Goal: Task Accomplishment & Management: Use online tool/utility

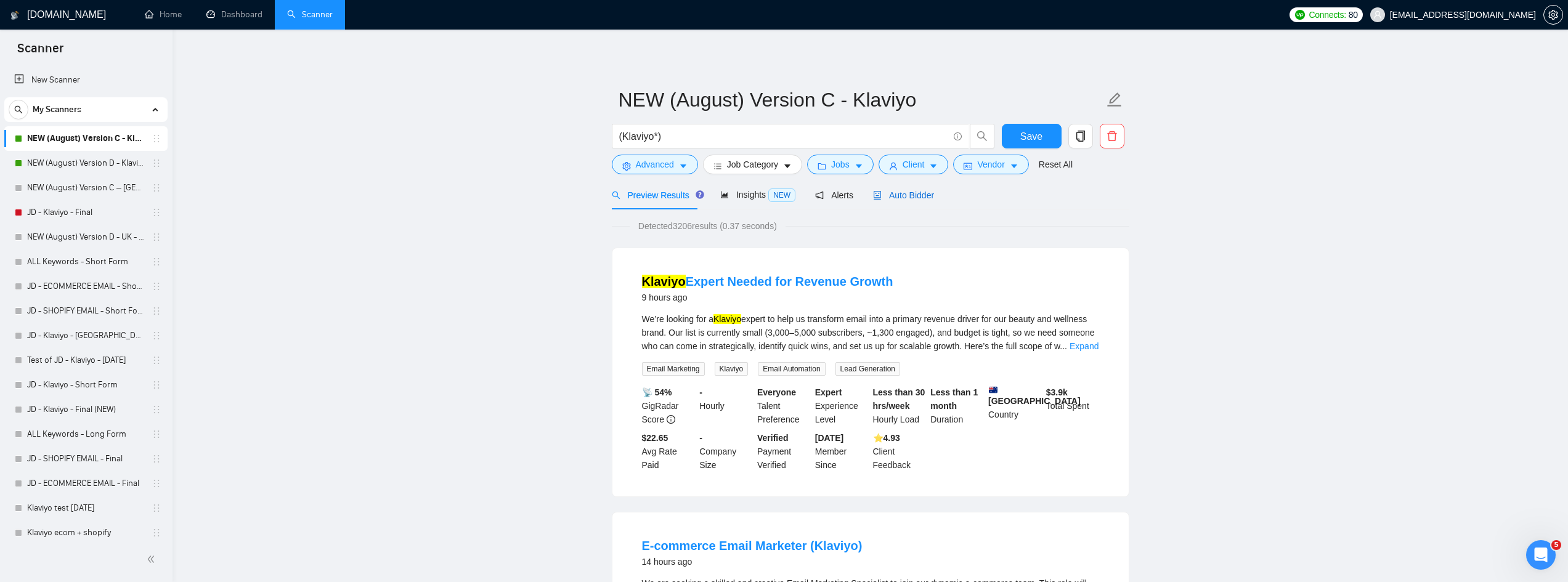
click at [902, 199] on span "Auto Bidder" at bounding box center [904, 195] width 61 height 10
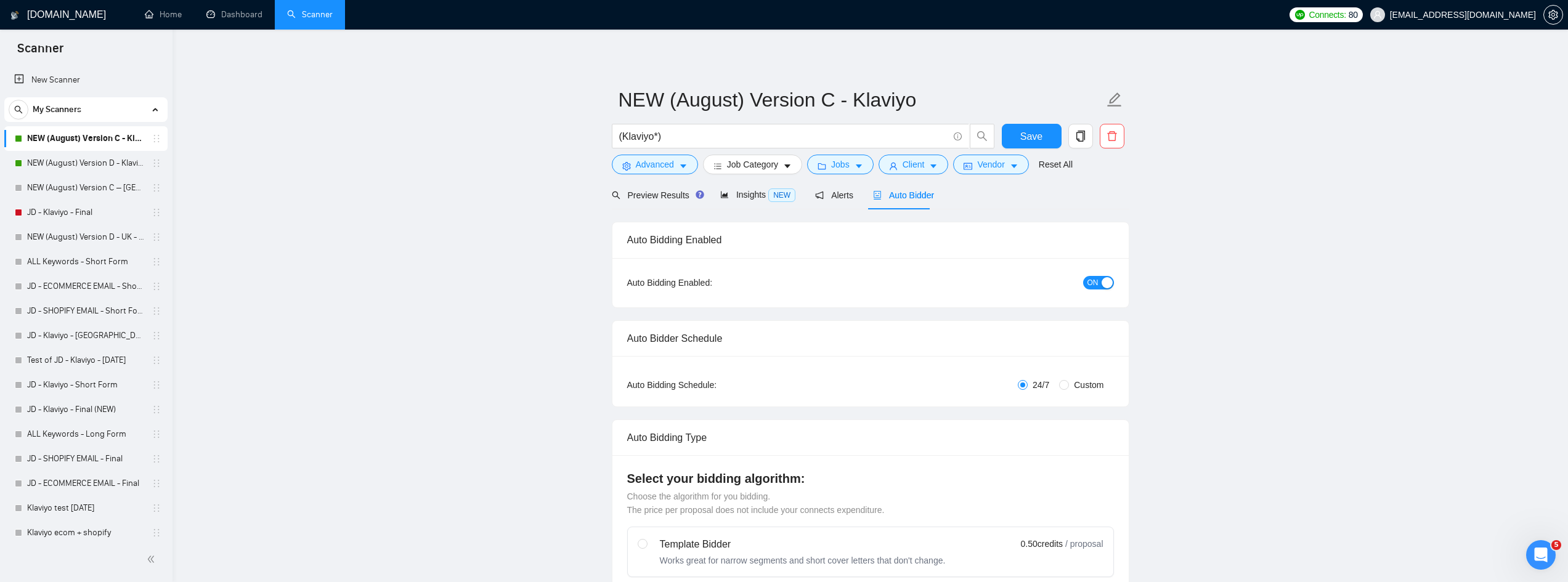
radio input "false"
radio input "true"
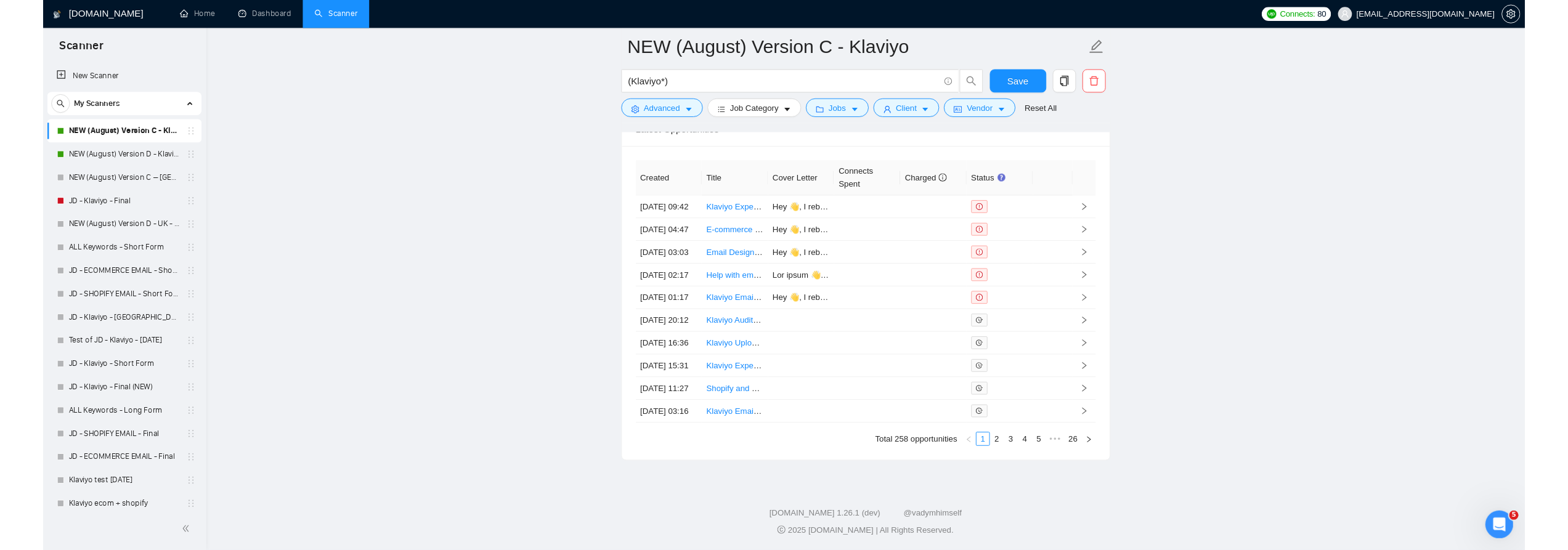
scroll to position [3432, 0]
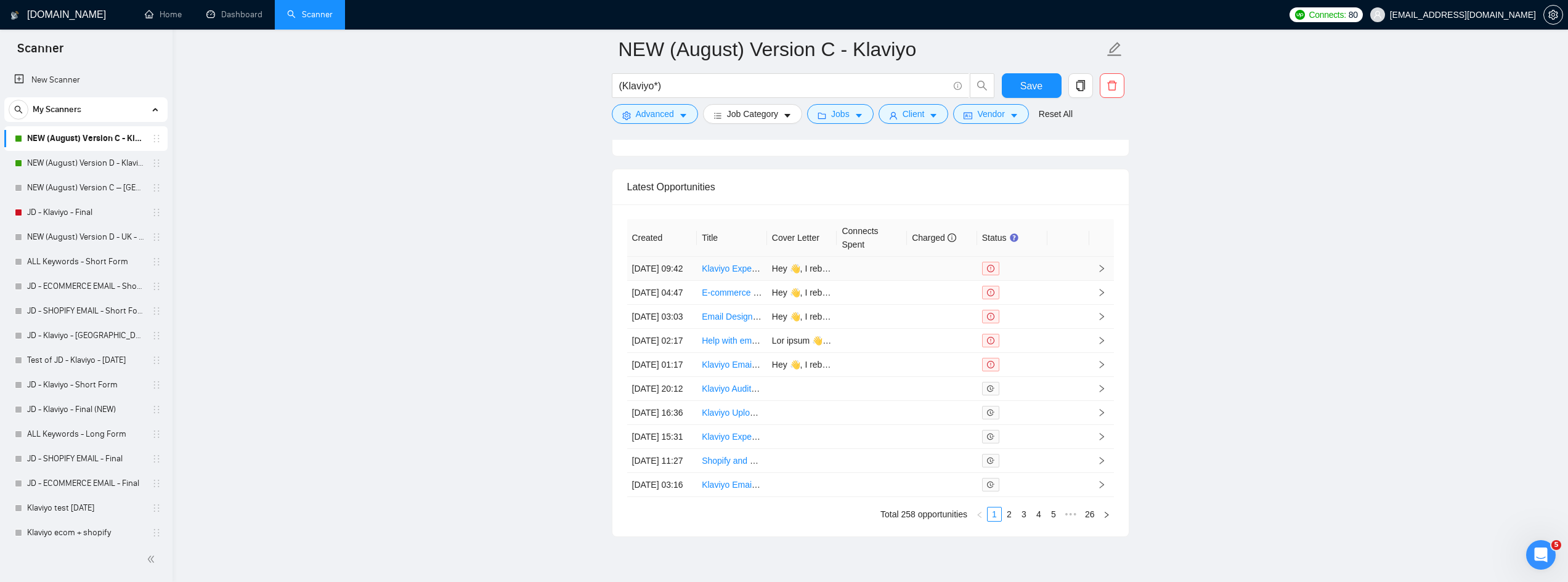
click at [729, 270] on link "Klaviyo Expert Needed for Revenue Growth" at bounding box center [786, 268] width 168 height 10
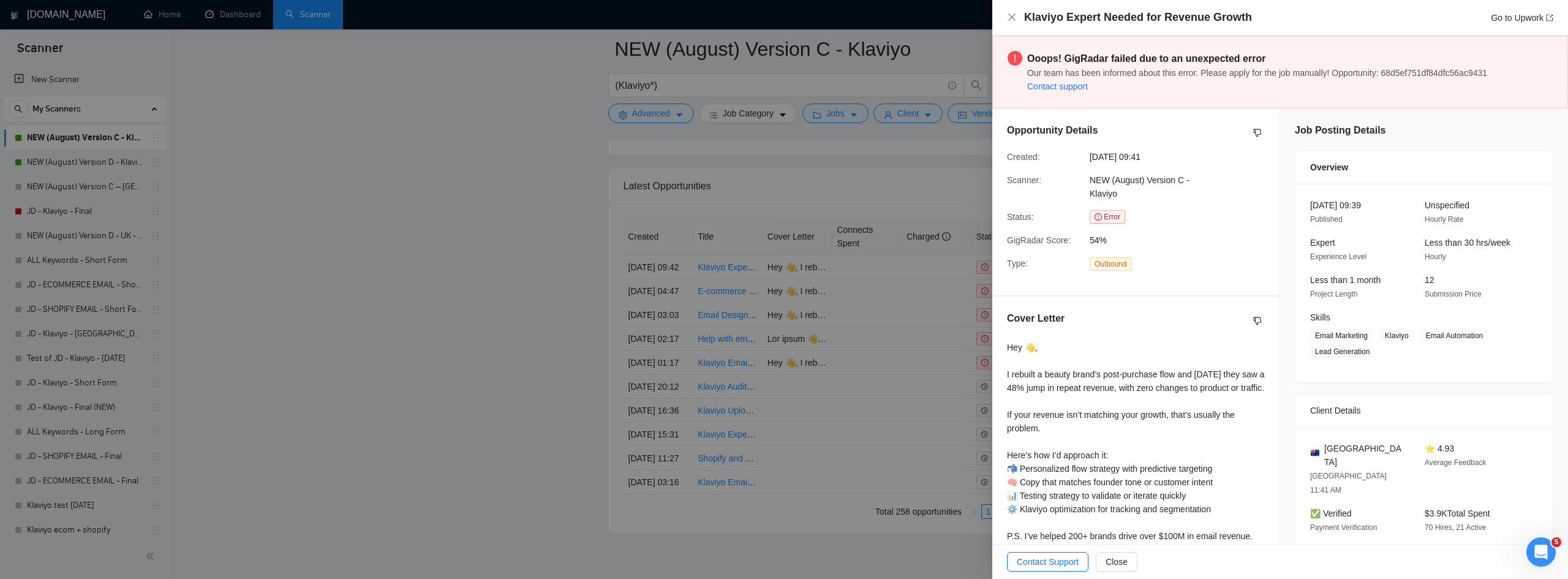
click at [392, 252] on div at bounding box center [784, 290] width 1568 height 579
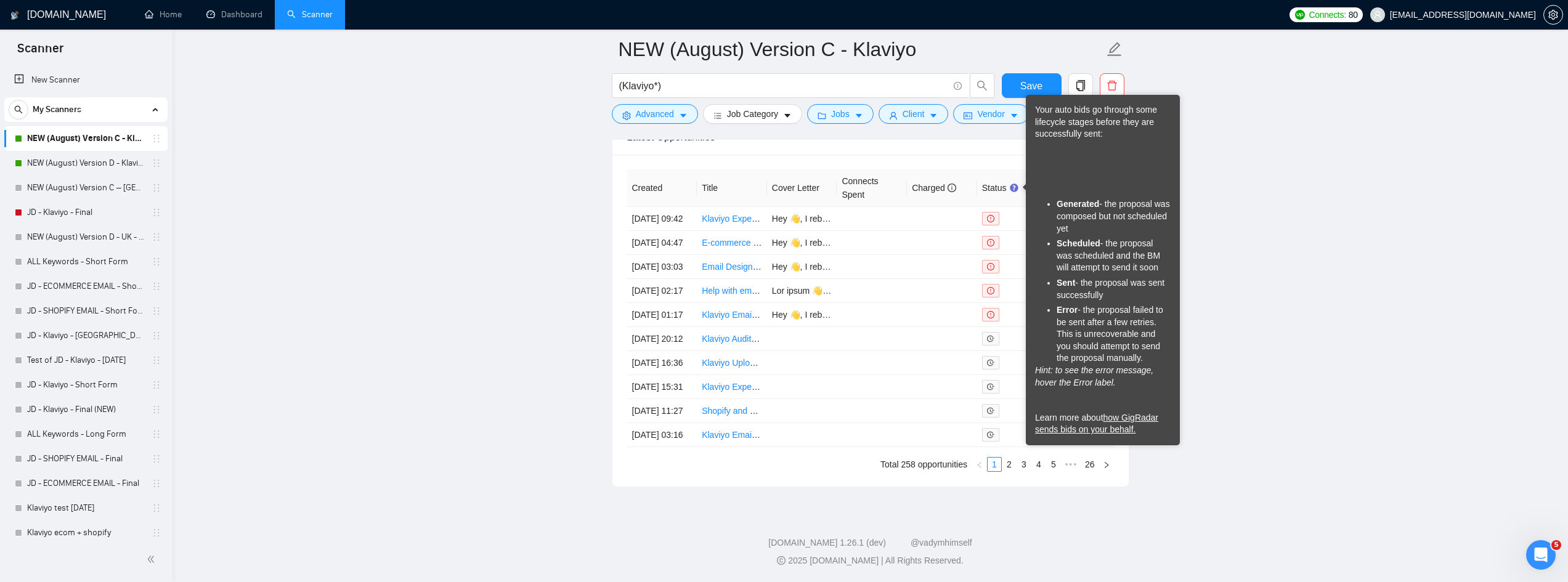
scroll to position [3618, 0]
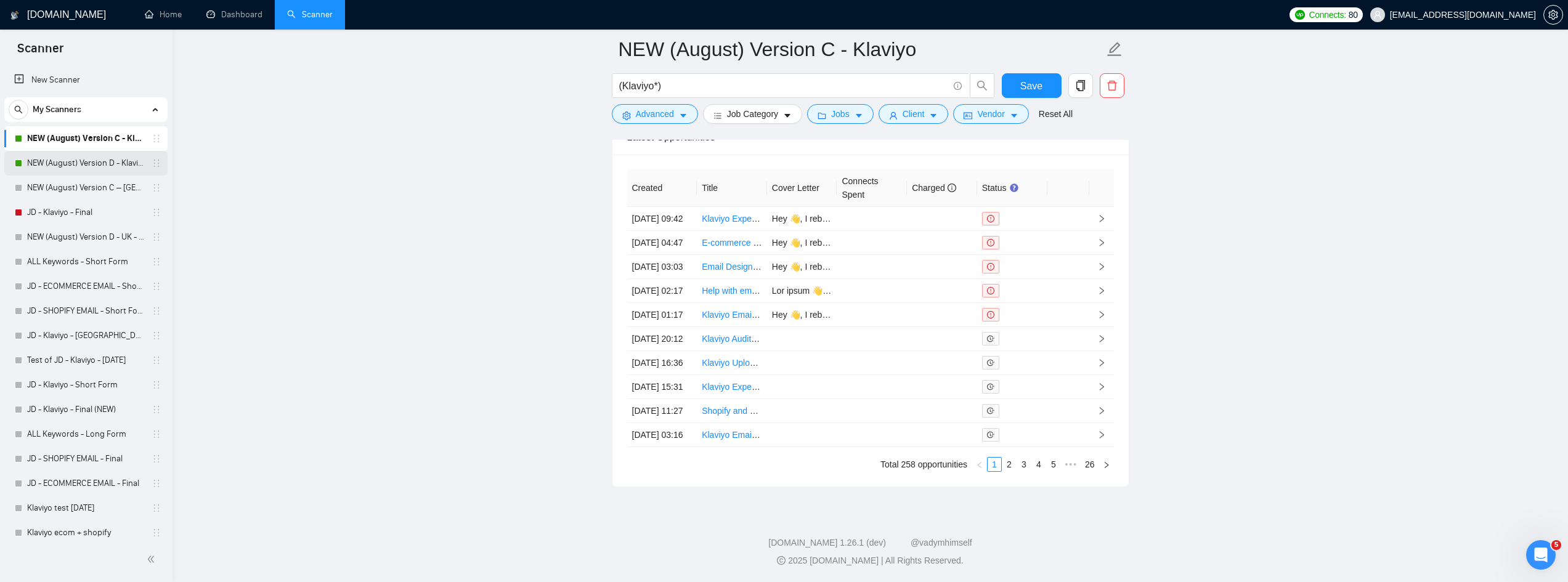
click at [77, 159] on link "NEW (August) Version D - Klaviyo" at bounding box center [85, 163] width 117 height 25
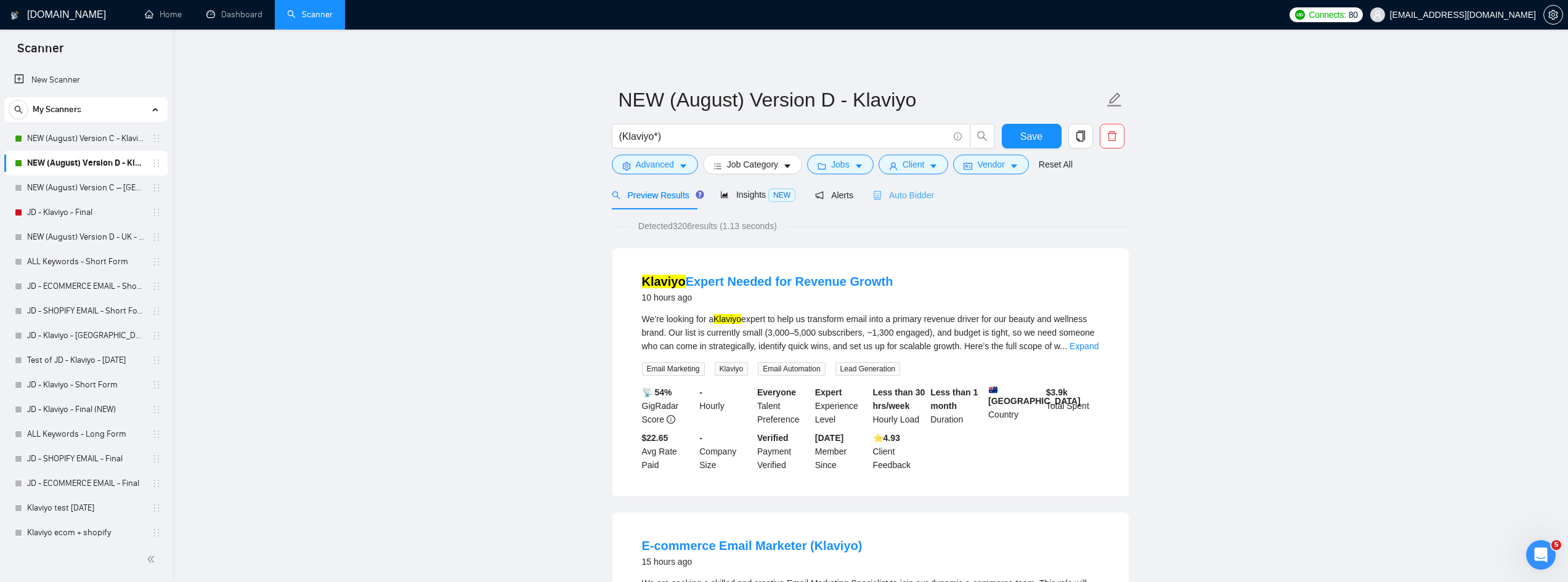
click at [914, 205] on div "Auto Bidder" at bounding box center [904, 195] width 61 height 29
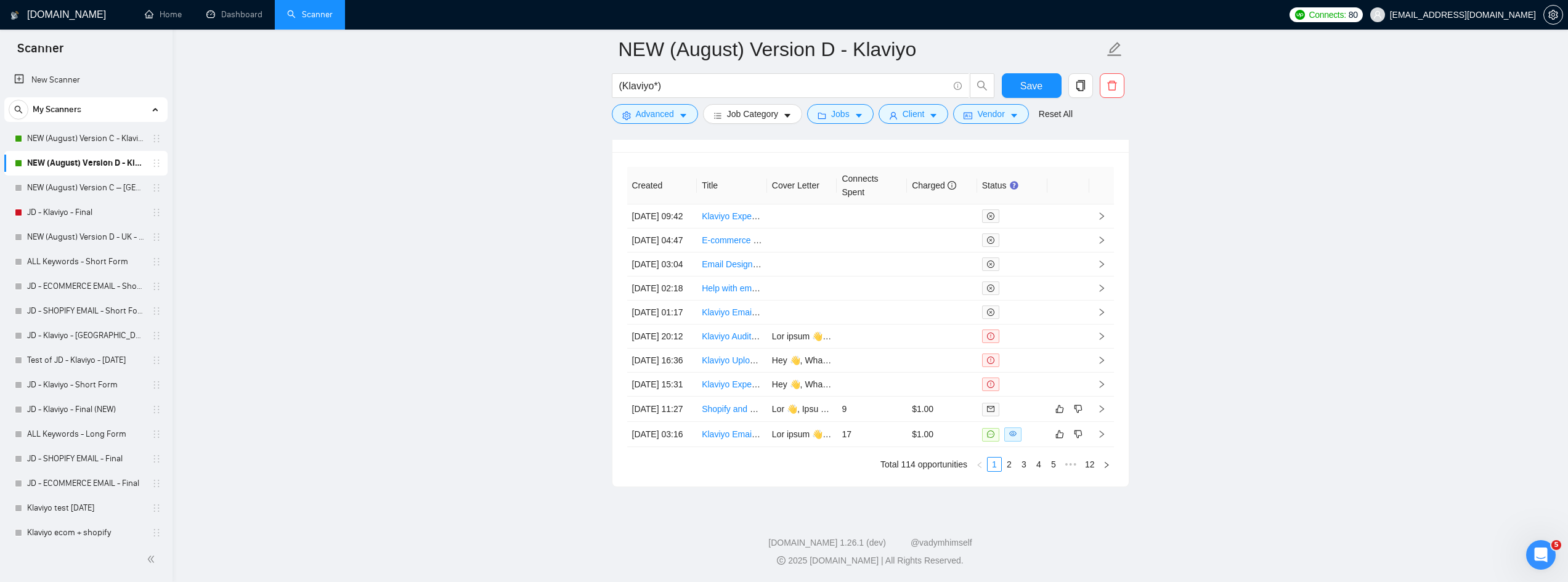
scroll to position [3573, 0]
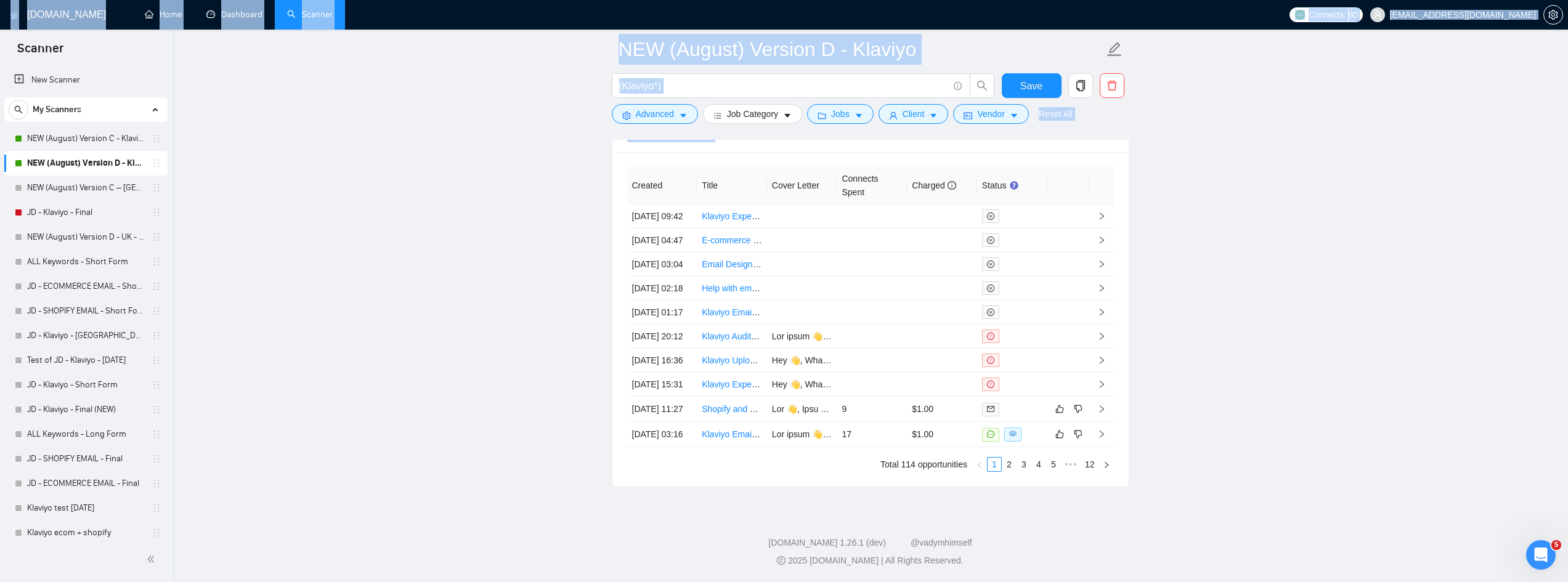
drag, startPoint x: 0, startPoint y: 7, endPoint x: 1455, endPoint y: 294, distance: 1483.0
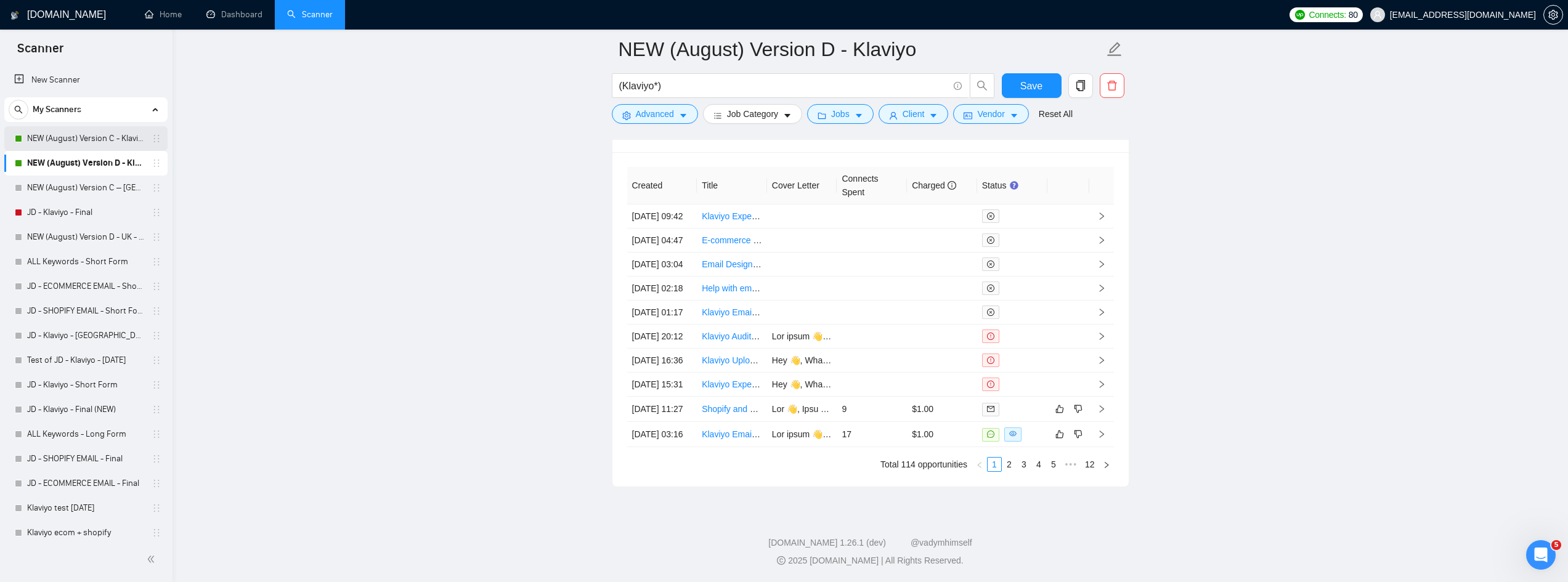
click at [85, 136] on link "NEW (August) Version C - Klaviyo" at bounding box center [85, 139] width 117 height 25
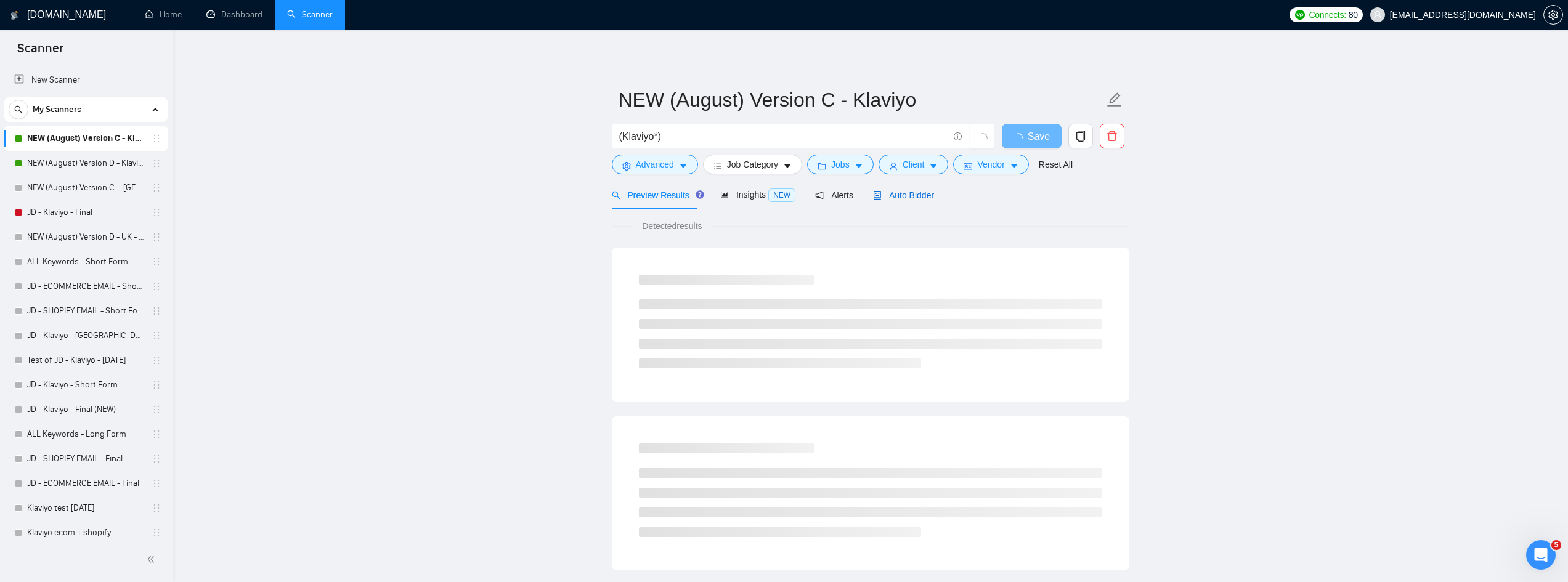
click at [897, 196] on span "Auto Bidder" at bounding box center [904, 195] width 61 height 10
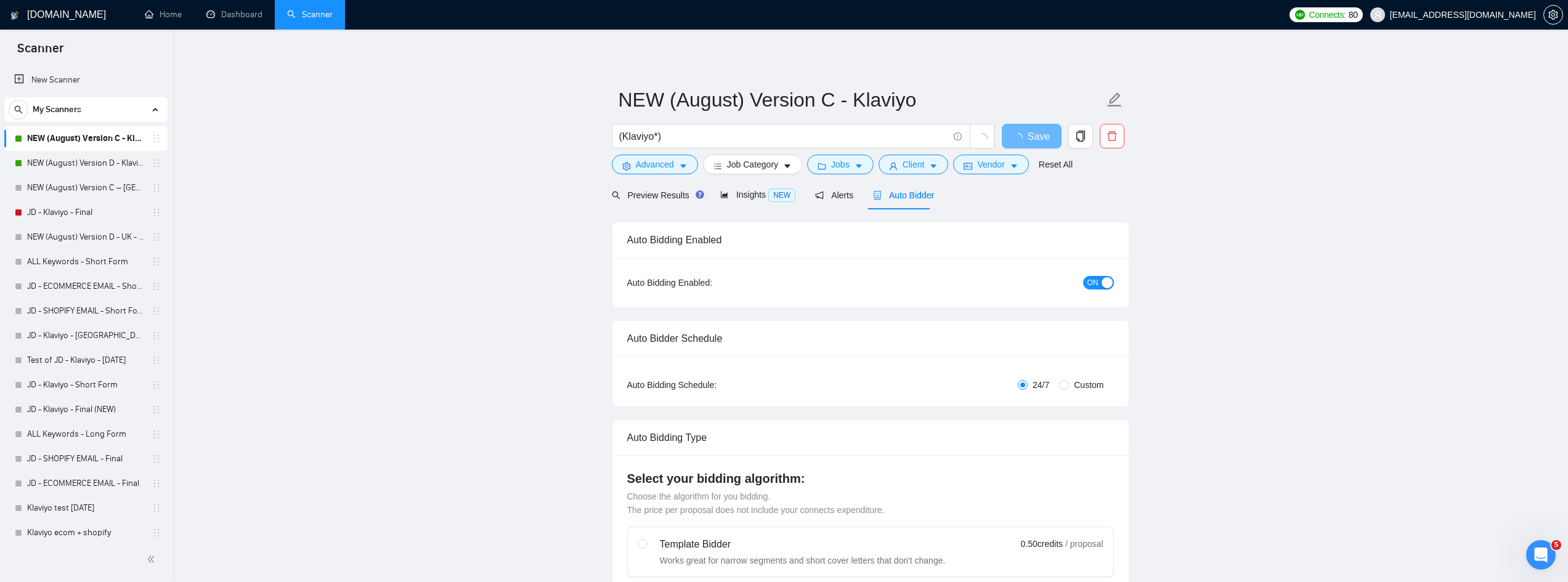
radio input "false"
radio input "true"
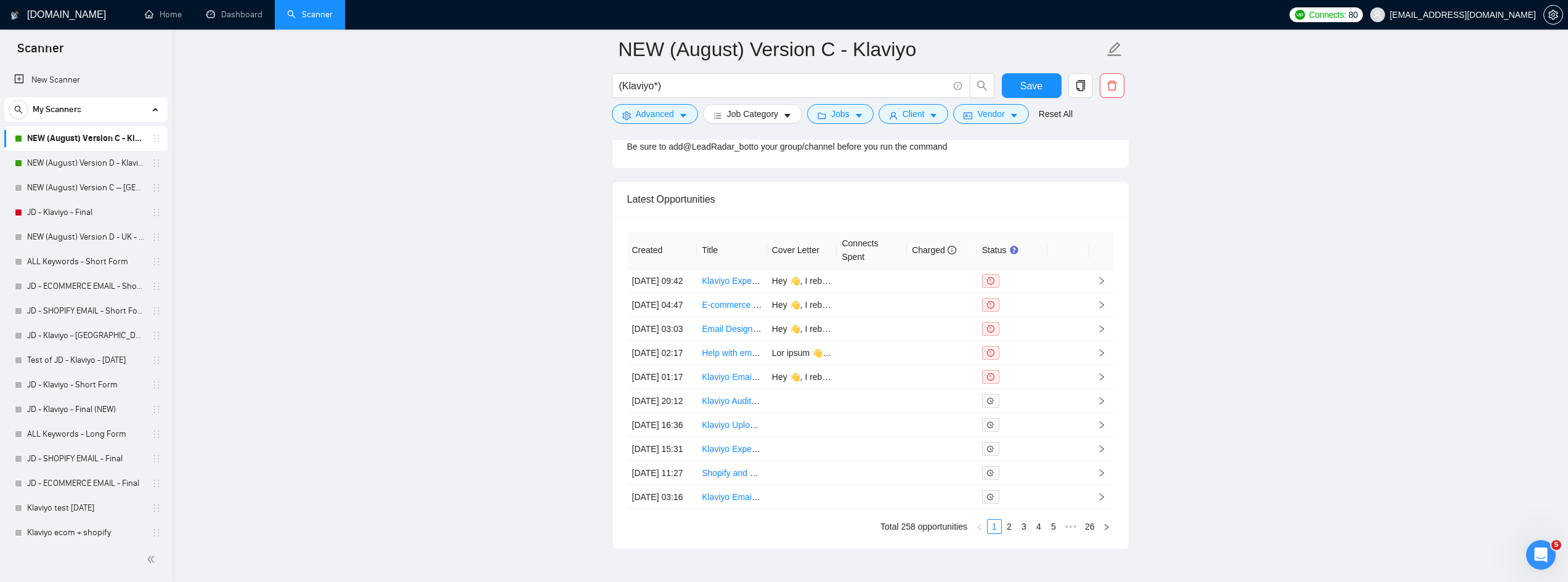
scroll to position [3482, 0]
